Goal: Task Accomplishment & Management: Manage account settings

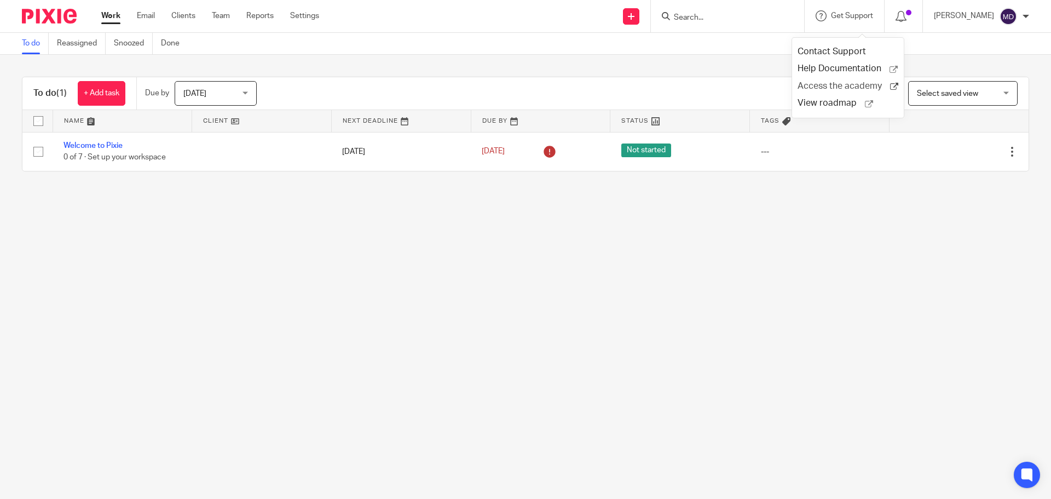
click at [858, 85] on span "Access the academy" at bounding box center [844, 85] width 93 height 11
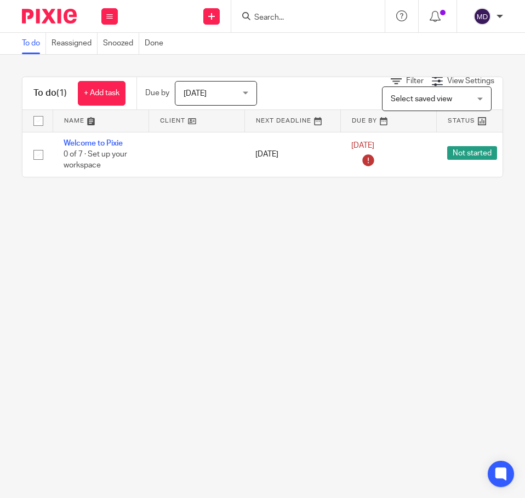
click at [493, 14] on div "[PERSON_NAME]" at bounding box center [485, 17] width 35 height 18
click at [450, 49] on li "My profile" at bounding box center [460, 44] width 72 height 16
click at [450, 43] on span "My profile" at bounding box center [457, 44] width 34 height 8
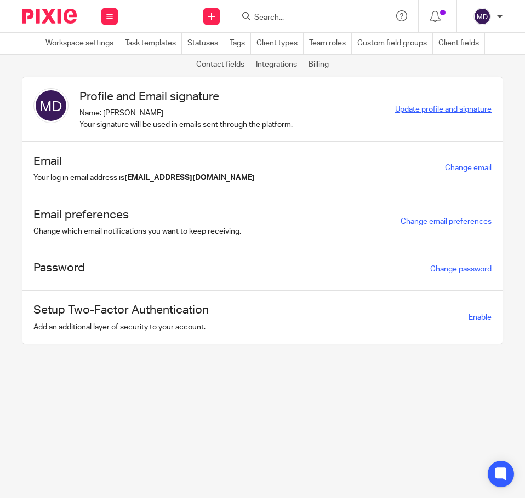
click at [399, 107] on span "Update profile and signature" at bounding box center [443, 110] width 96 height 8
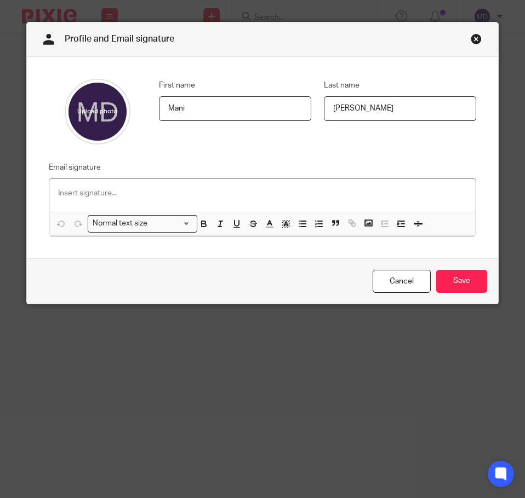
click at [94, 114] on input "file" at bounding box center [98, 112] width 66 height 66
click at [97, 116] on input "file" at bounding box center [98, 112] width 66 height 66
type input "C:\fakepath\Mani-pic.jpg"
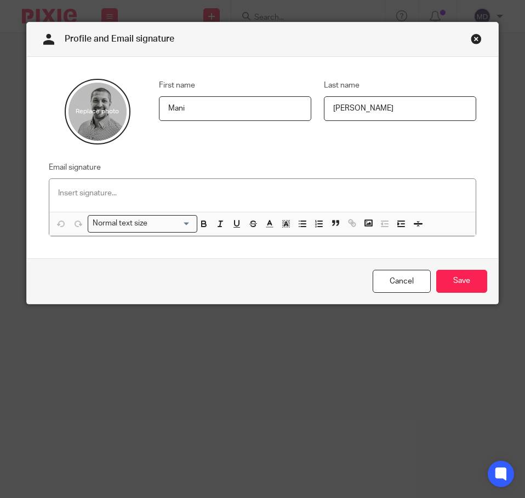
click at [167, 207] on div at bounding box center [262, 195] width 426 height 33
click at [177, 183] on div at bounding box center [262, 195] width 426 height 33
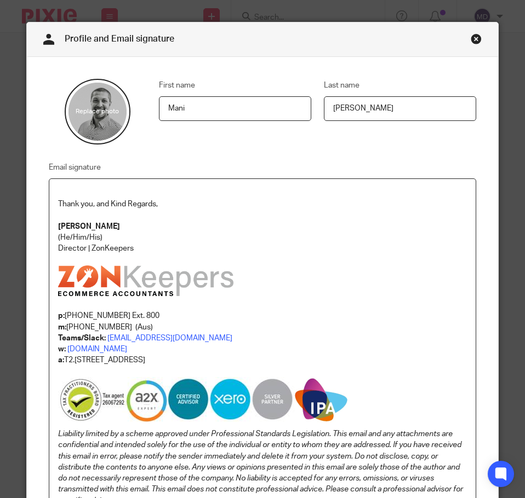
click at [136, 188] on p at bounding box center [262, 193] width 408 height 11
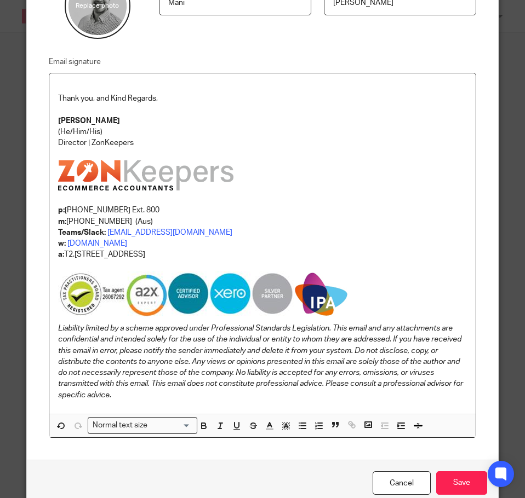
scroll to position [110, 0]
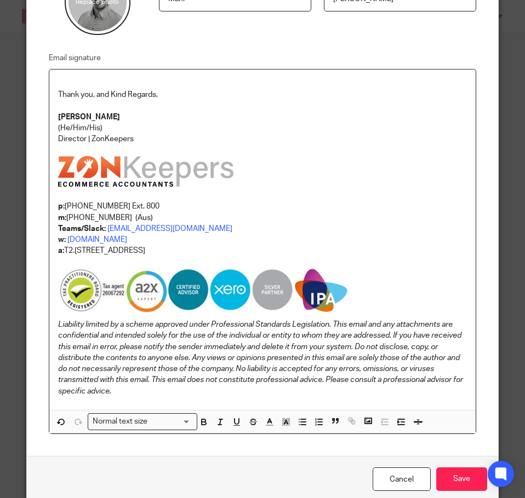
click at [276, 293] on img at bounding box center [204, 292] width 292 height 48
click at [192, 298] on img at bounding box center [204, 292] width 292 height 48
